Goal: Use online tool/utility: Use online tool/utility

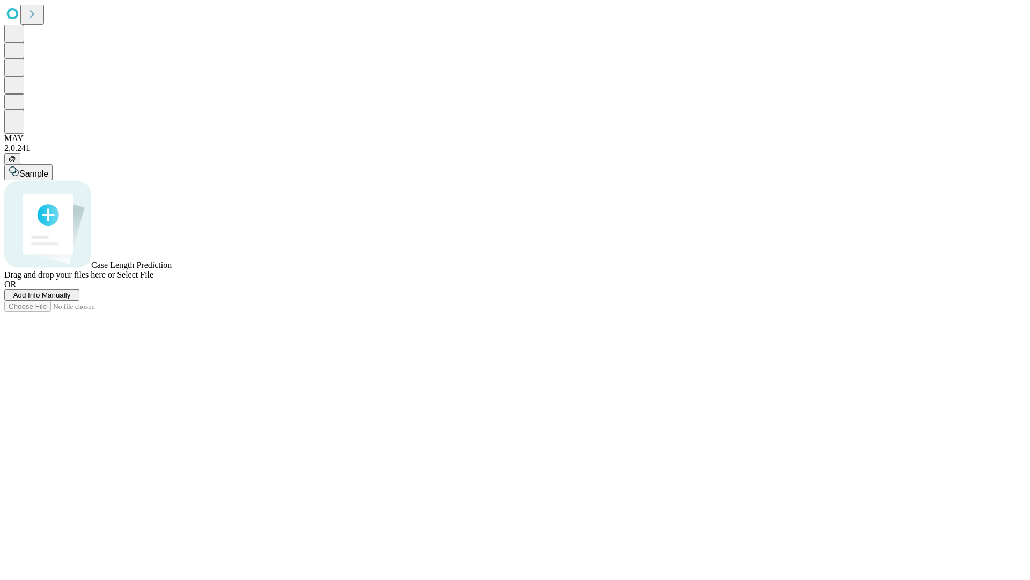
click at [154, 279] on span "Select File" at bounding box center [135, 274] width 36 height 9
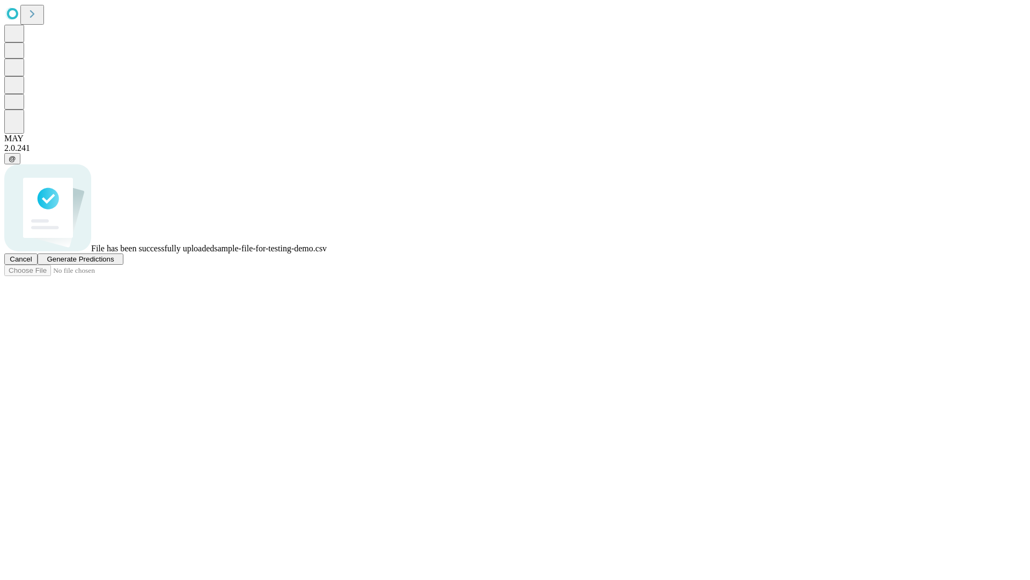
click at [114, 263] on span "Generate Predictions" at bounding box center [80, 259] width 67 height 8
